Goal: Complete application form: Complete application form

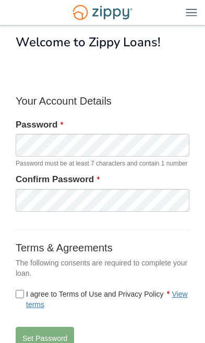
scroll to position [64, 0]
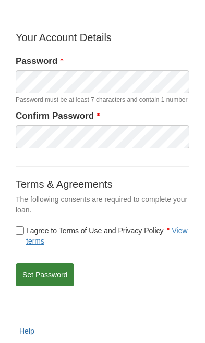
click at [54, 284] on button "Set Password" at bounding box center [45, 274] width 58 height 23
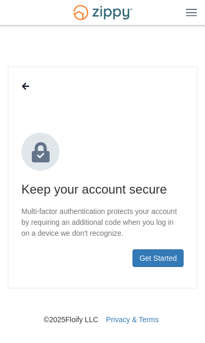
click at [160, 259] on button "Get Started" at bounding box center [157, 258] width 51 height 18
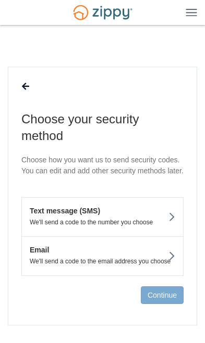
click at [159, 226] on p "We'll send a code to the number you choose" at bounding box center [98, 222] width 153 height 7
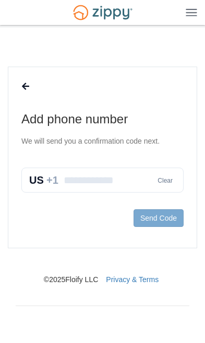
click at [116, 184] on input "text" at bounding box center [102, 180] width 162 height 25
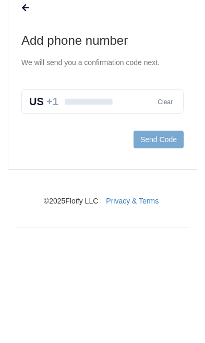
type input "**********"
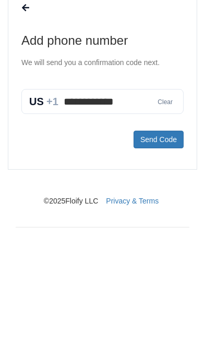
scroll to position [23, 0]
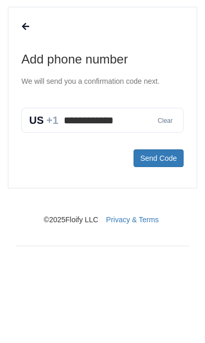
click at [157, 205] on button "Send Code" at bounding box center [158, 214] width 50 height 18
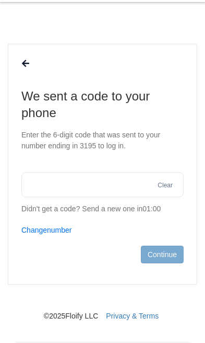
click at [116, 187] on input "text" at bounding box center [102, 184] width 162 height 25
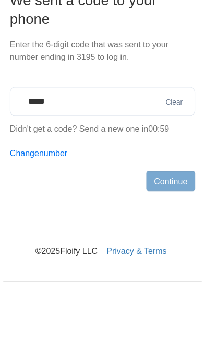
type input "******"
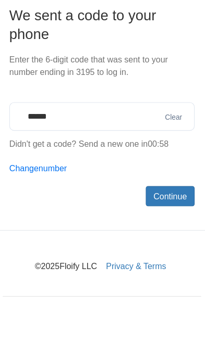
scroll to position [64, 0]
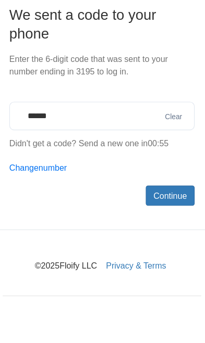
click at [147, 205] on button "Continue" at bounding box center [162, 214] width 43 height 18
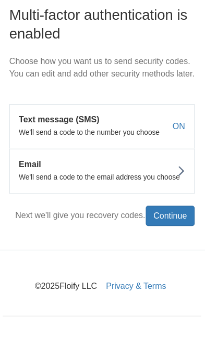
click at [150, 223] on button "Continue" at bounding box center [162, 232] width 43 height 18
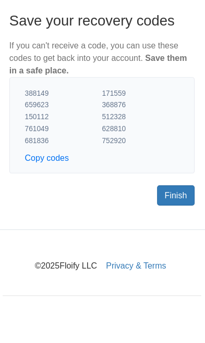
click at [151, 205] on link "Finish" at bounding box center [166, 214] width 33 height 18
